Goal: Information Seeking & Learning: Learn about a topic

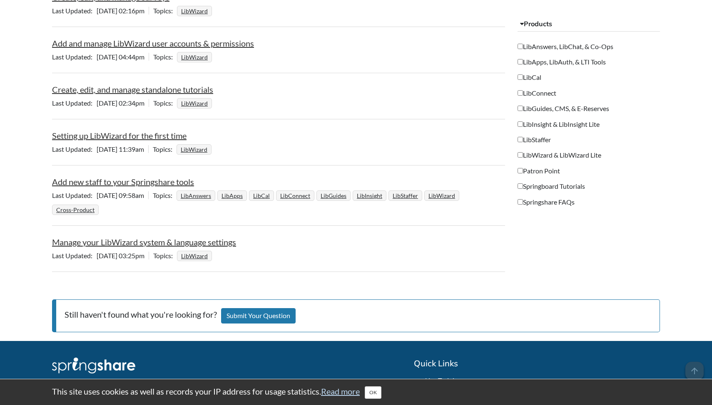
scroll to position [692, 0]
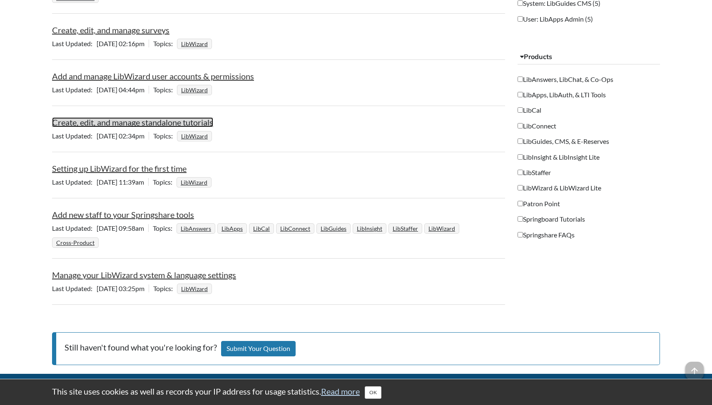
click at [161, 122] on link "Create, edit, and manage standalone tutorials" at bounding box center [132, 122] width 161 height 10
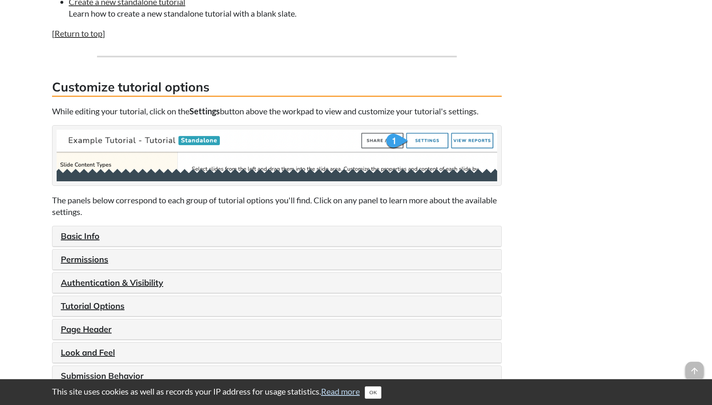
scroll to position [828, 0]
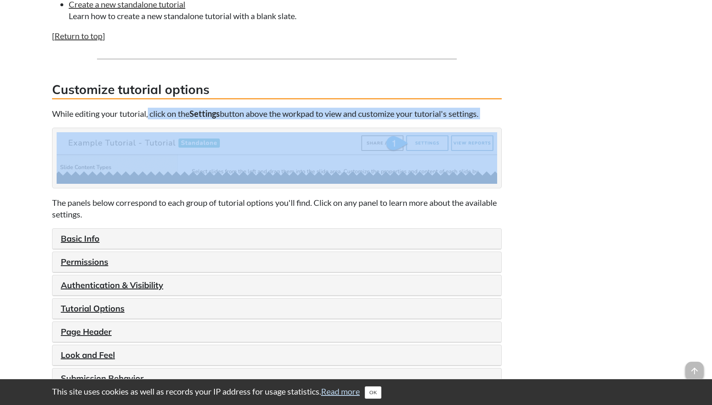
drag, startPoint x: 150, startPoint y: 131, endPoint x: 448, endPoint y: 138, distance: 297.6
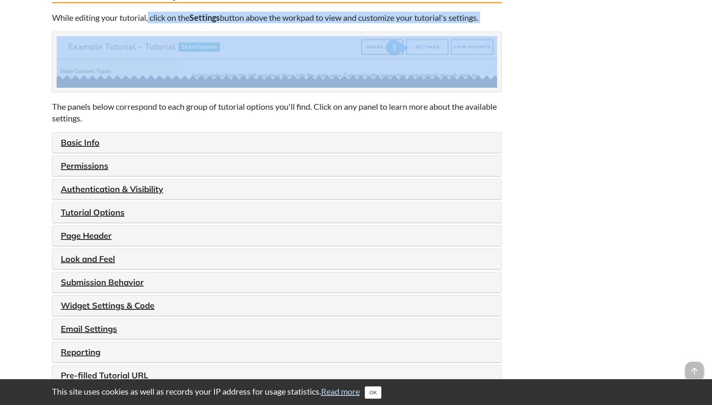
scroll to position [925, 0]
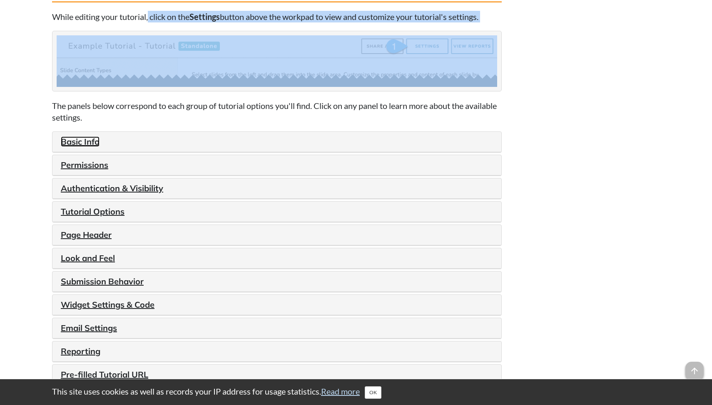
click at [86, 147] on link "Basic Info" at bounding box center [80, 141] width 39 height 10
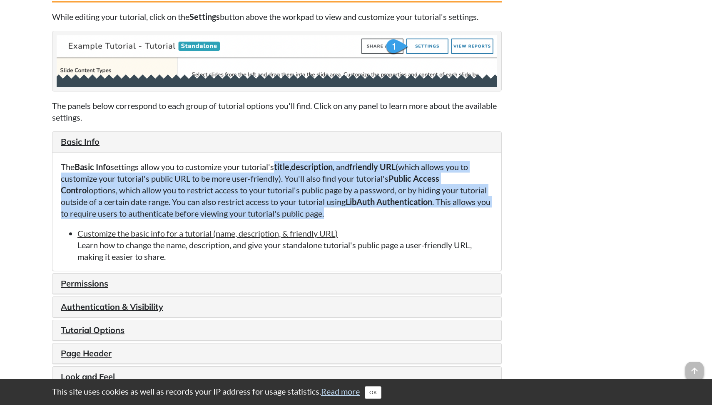
drag, startPoint x: 281, startPoint y: 184, endPoint x: 419, endPoint y: 226, distance: 143.9
click at [429, 219] on p "The Basic Info settings allow you to customize your tutorial's title , descript…" at bounding box center [277, 190] width 432 height 58
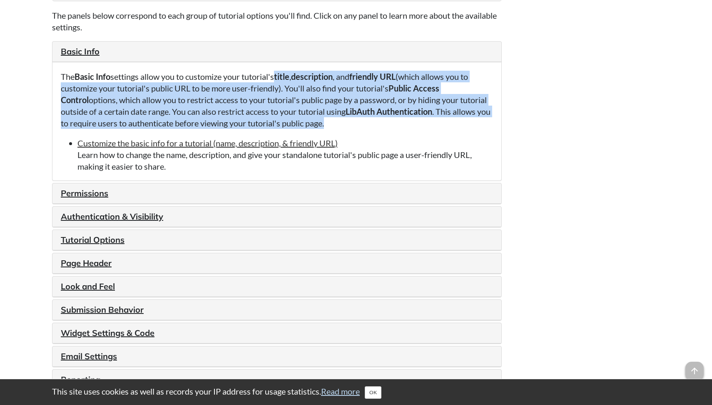
scroll to position [1015, 0]
click at [87, 199] on link "Permissions" at bounding box center [84, 194] width 47 height 10
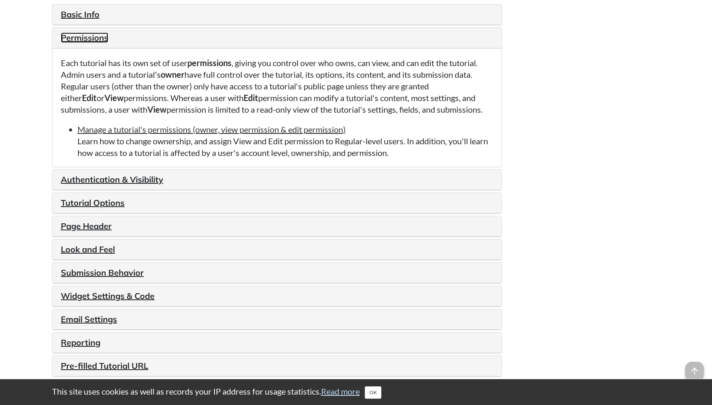
scroll to position [1052, 0]
drag, startPoint x: 161, startPoint y: 193, endPoint x: 174, endPoint y: 192, distance: 12.5
click at [161, 184] on link "Authentication & Visibility" at bounding box center [112, 179] width 102 height 10
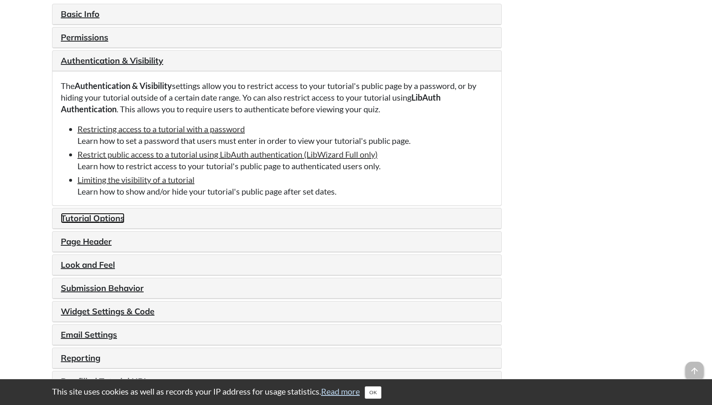
click at [96, 223] on link "Tutorial Options" at bounding box center [93, 218] width 64 height 10
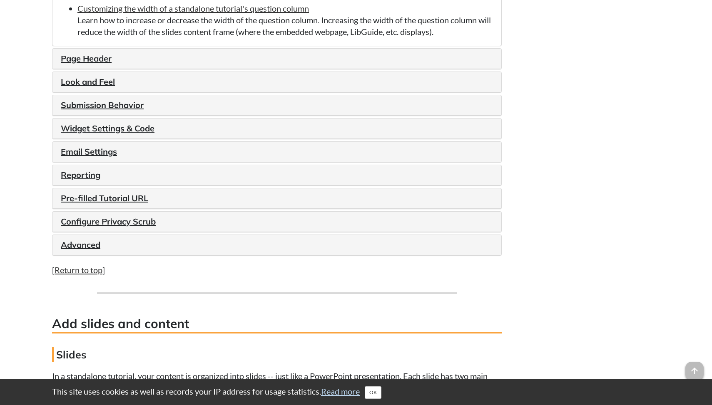
scroll to position [1280, 0]
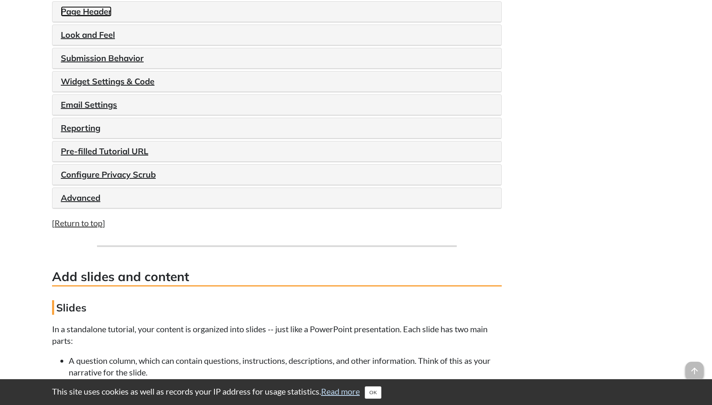
click at [97, 17] on link "Page Header" at bounding box center [86, 11] width 51 height 10
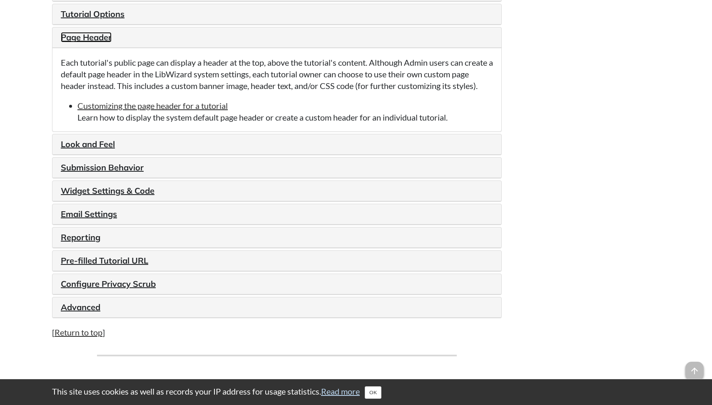
scroll to position [1128, 0]
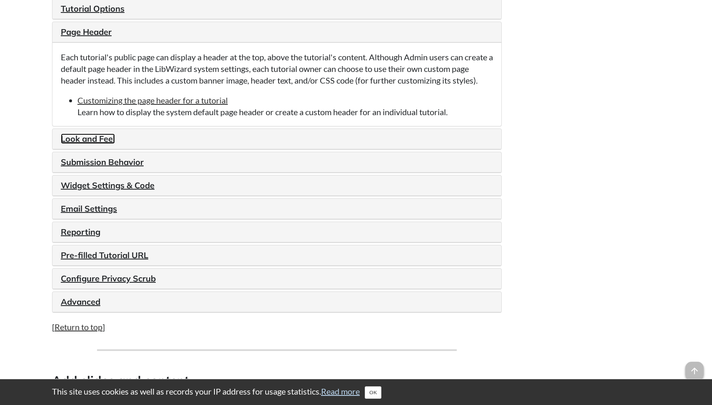
click at [103, 144] on link "Look and Feel" at bounding box center [88, 139] width 54 height 10
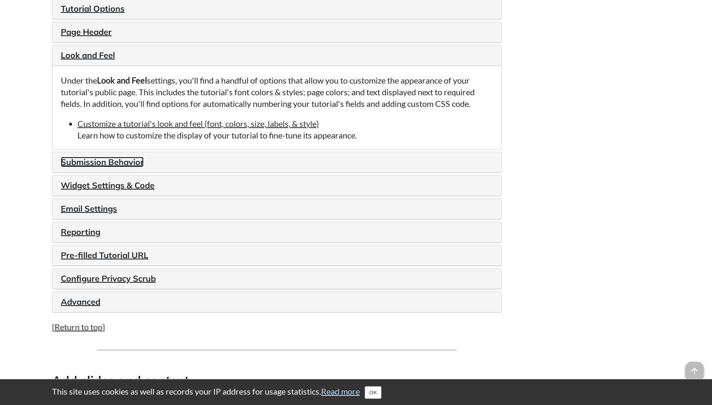
click at [132, 167] on link "Submission Behavior" at bounding box center [102, 162] width 83 height 10
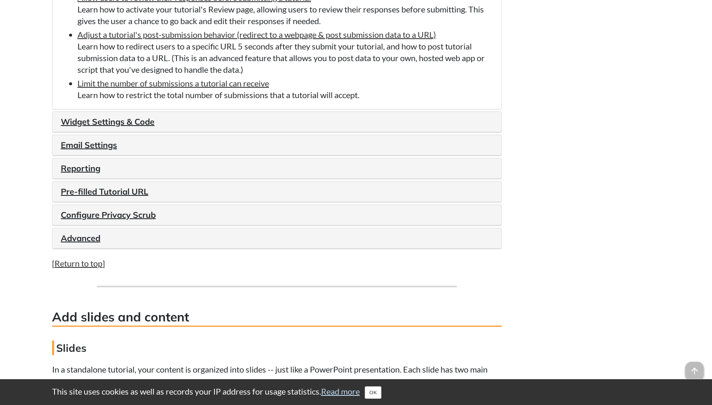
scroll to position [1359, 0]
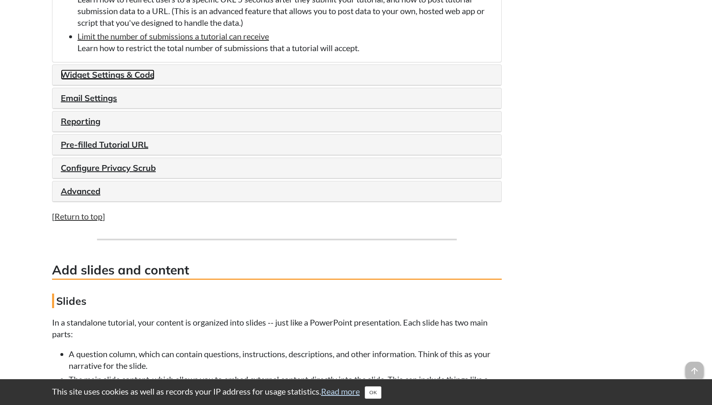
click at [139, 80] on link "Widget Settings & Code" at bounding box center [108, 74] width 94 height 10
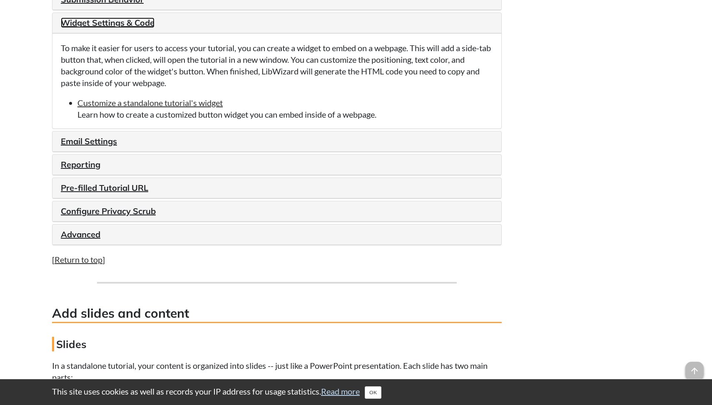
scroll to position [1206, 0]
click at [106, 147] on link "Email Settings" at bounding box center [89, 141] width 56 height 10
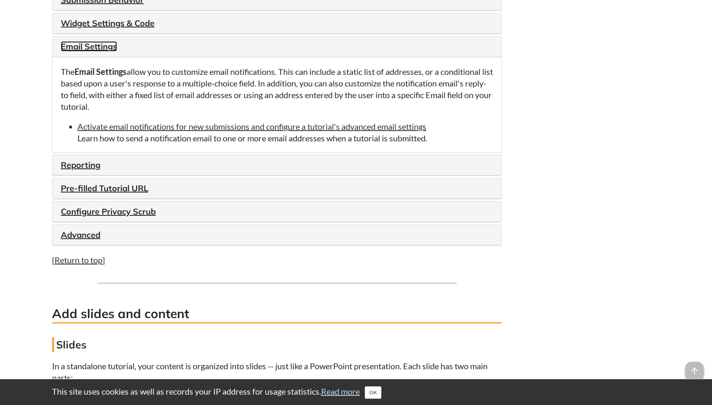
scroll to position [1226, 0]
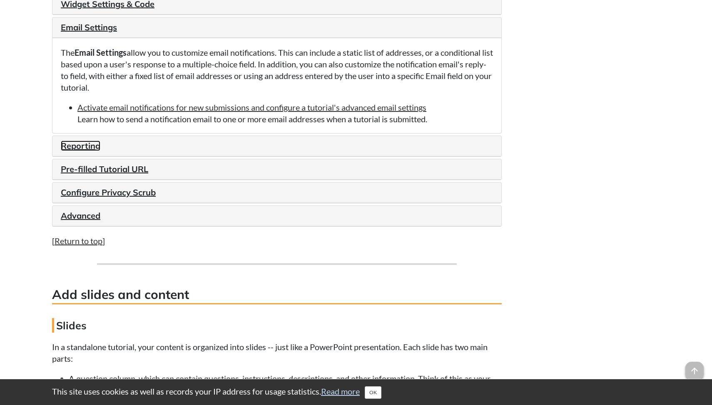
click at [83, 151] on link "Reporting" at bounding box center [81, 146] width 40 height 10
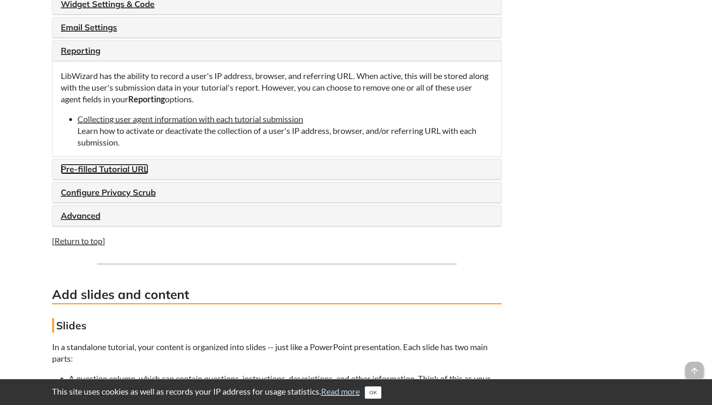
click at [102, 174] on link "Pre-filled Tutorial URL" at bounding box center [104, 169] width 87 height 10
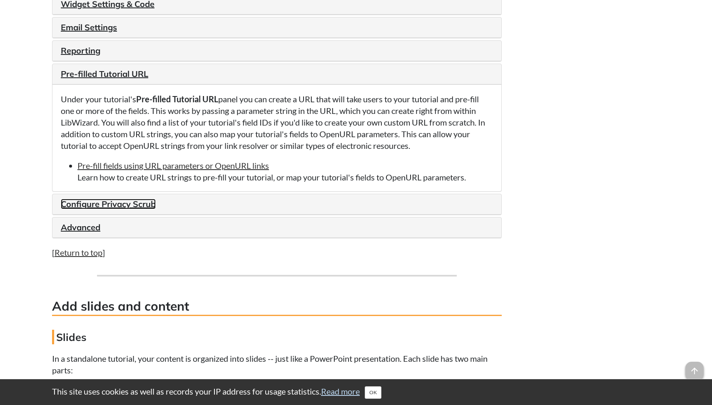
click at [137, 209] on link "Configure Privacy Scrub" at bounding box center [108, 204] width 95 height 10
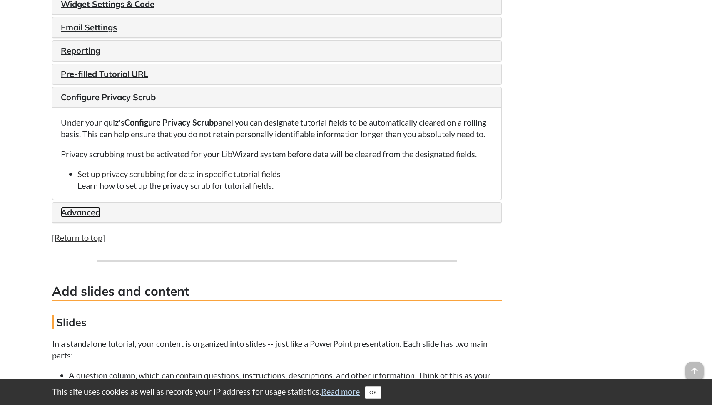
click at [88, 218] on link "Advanced" at bounding box center [81, 212] width 40 height 10
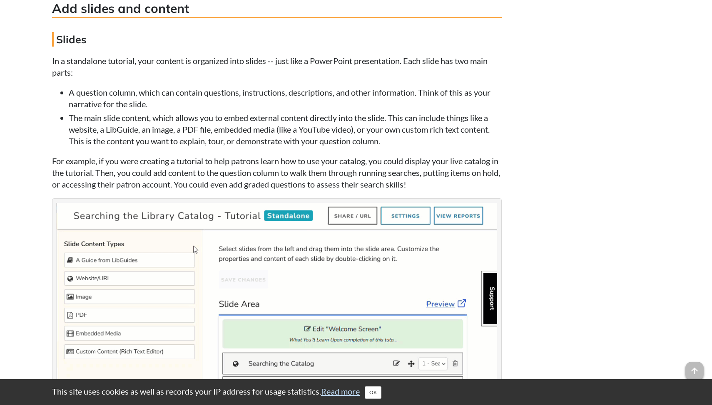
scroll to position [1506, 0]
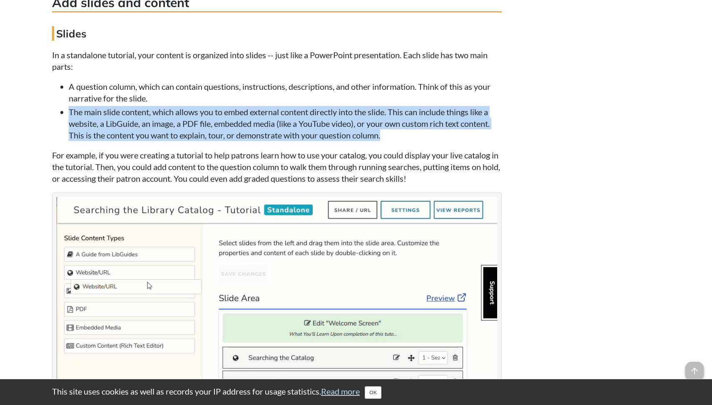
drag, startPoint x: 70, startPoint y: 130, endPoint x: 490, endPoint y: 151, distance: 420.8
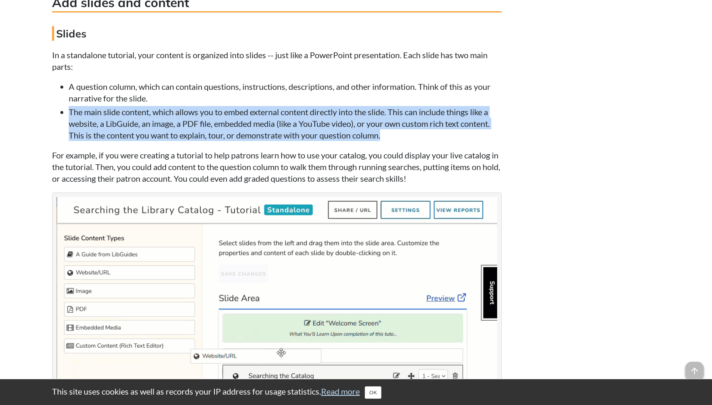
click at [490, 141] on li "The main slide content, which allows you to embed external content directly int…" at bounding box center [285, 123] width 433 height 35
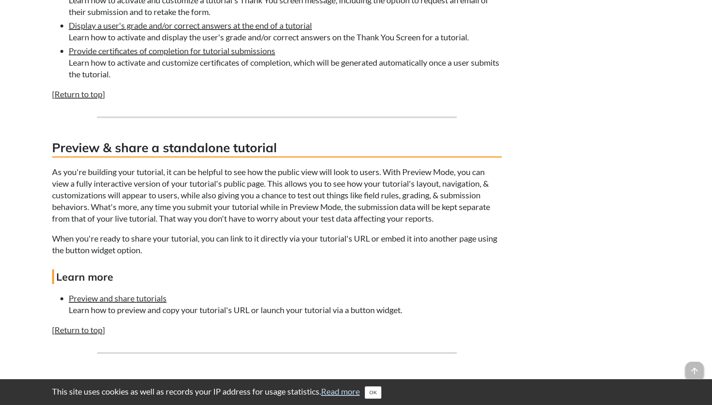
scroll to position [4016, 0]
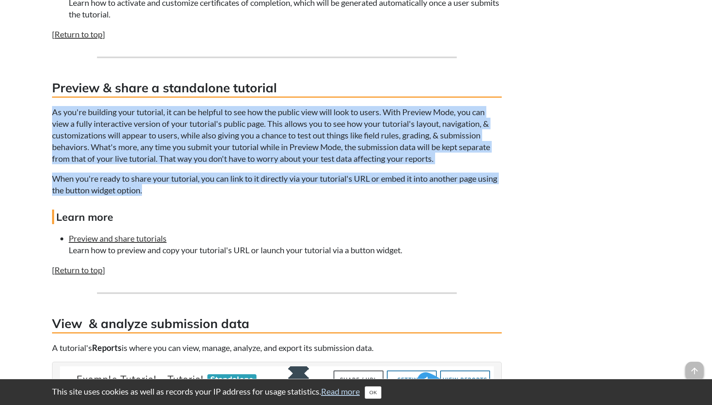
drag, startPoint x: 50, startPoint y: 139, endPoint x: 457, endPoint y: 220, distance: 414.0
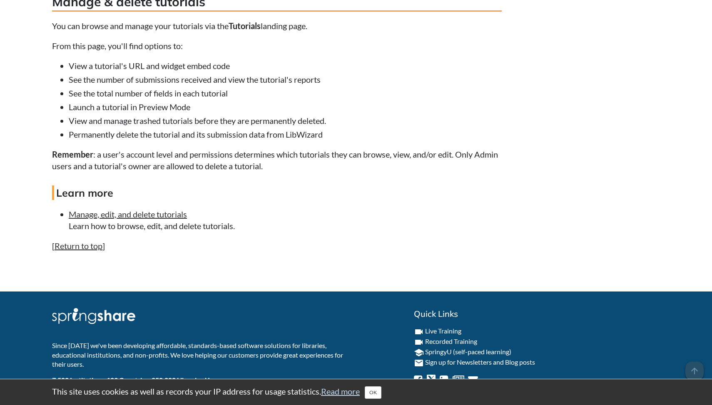
scroll to position [4836, 0]
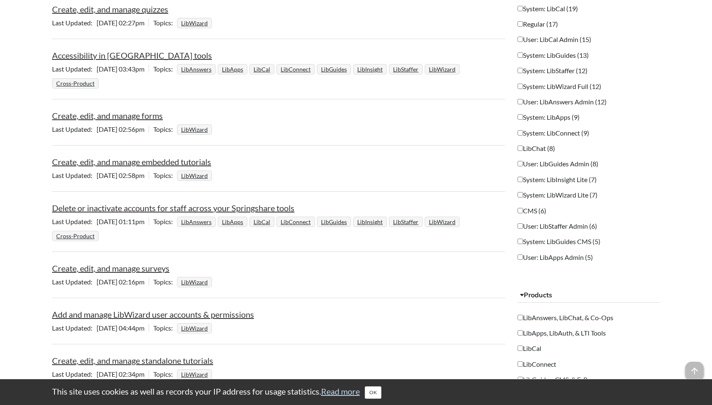
scroll to position [430, 0]
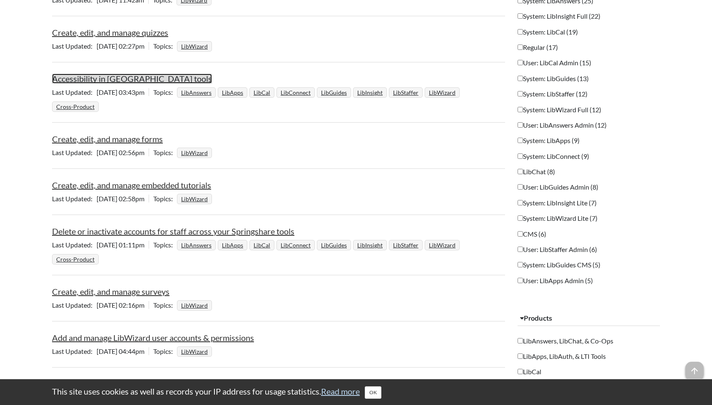
click at [141, 78] on link "Accessibility in [GEOGRAPHIC_DATA] tools" at bounding box center [132, 79] width 160 height 10
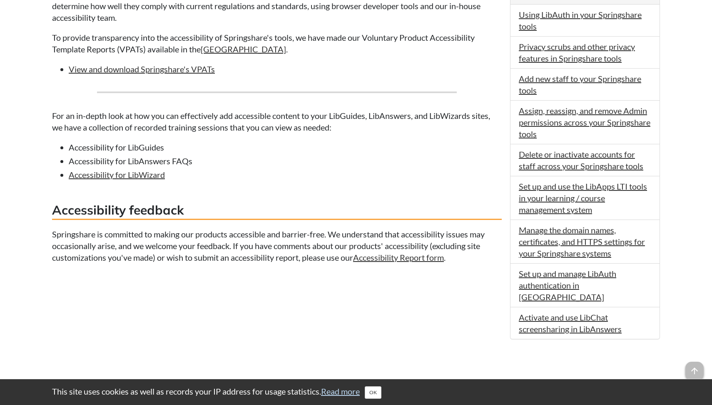
scroll to position [396, 0]
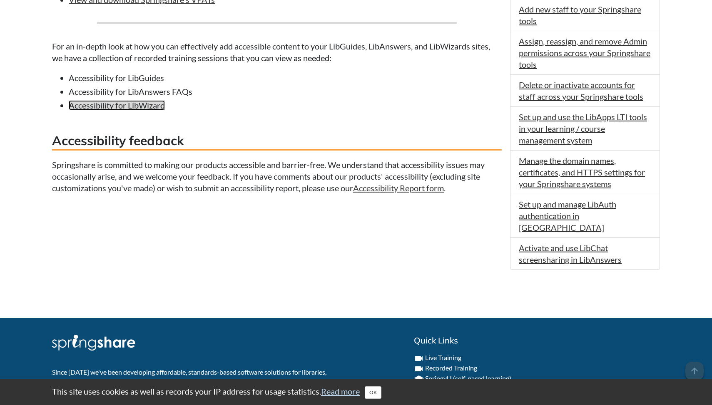
click at [148, 109] on link "Accessibility for LibWizard" at bounding box center [117, 105] width 96 height 10
